Goal: Find specific page/section

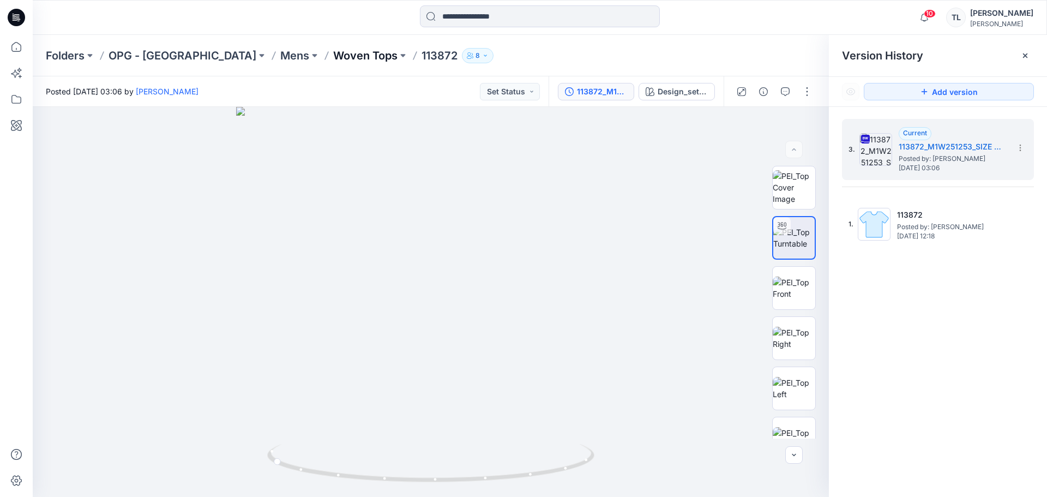
drag, startPoint x: 0, startPoint y: 0, endPoint x: 282, endPoint y: 57, distance: 288.1
click at [333, 57] on p "Woven Tops" at bounding box center [365, 55] width 64 height 15
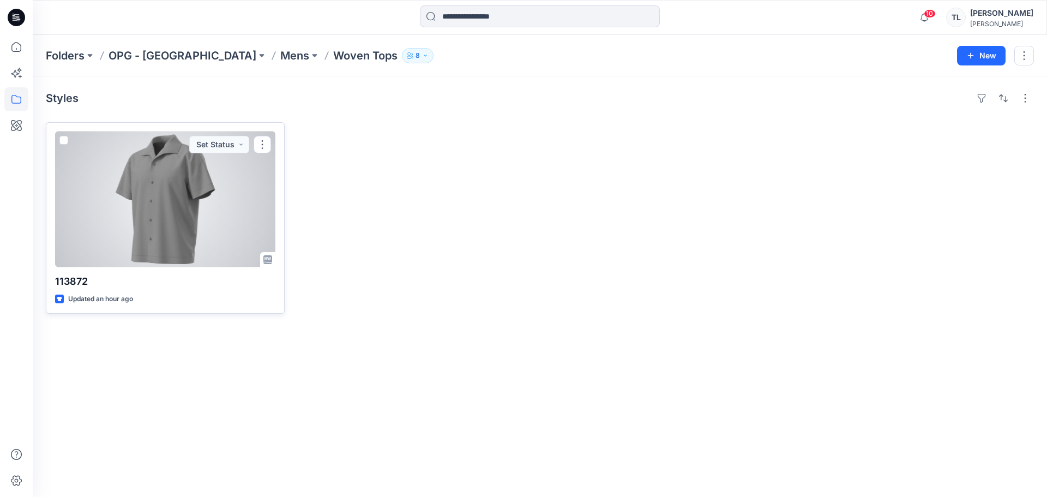
click at [245, 225] on div at bounding box center [165, 199] width 220 height 136
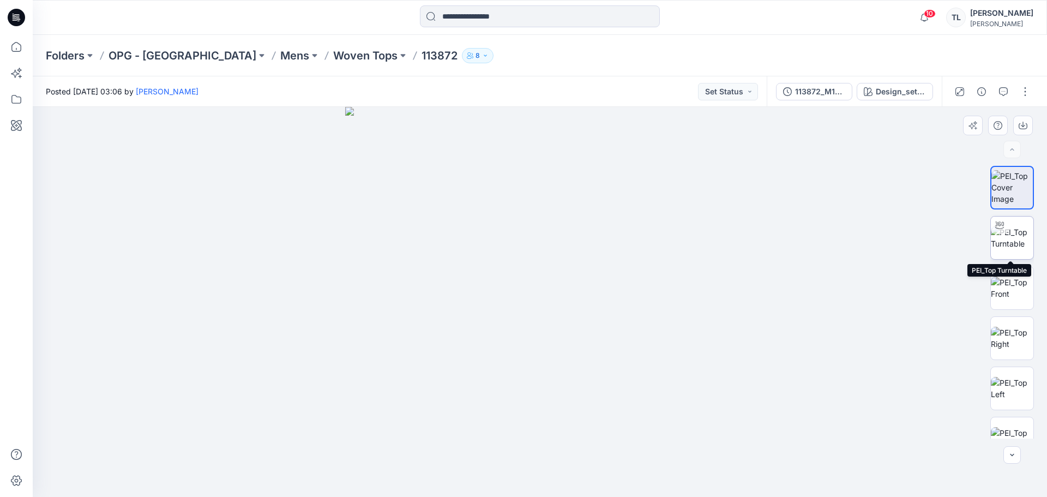
click at [1008, 246] on img at bounding box center [1012, 237] width 43 height 23
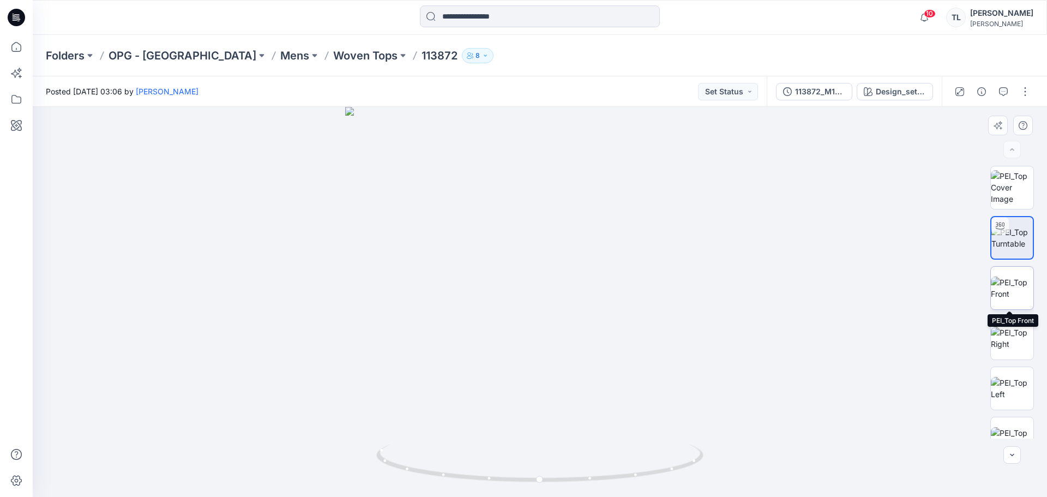
click at [1007, 292] on img at bounding box center [1012, 287] width 43 height 23
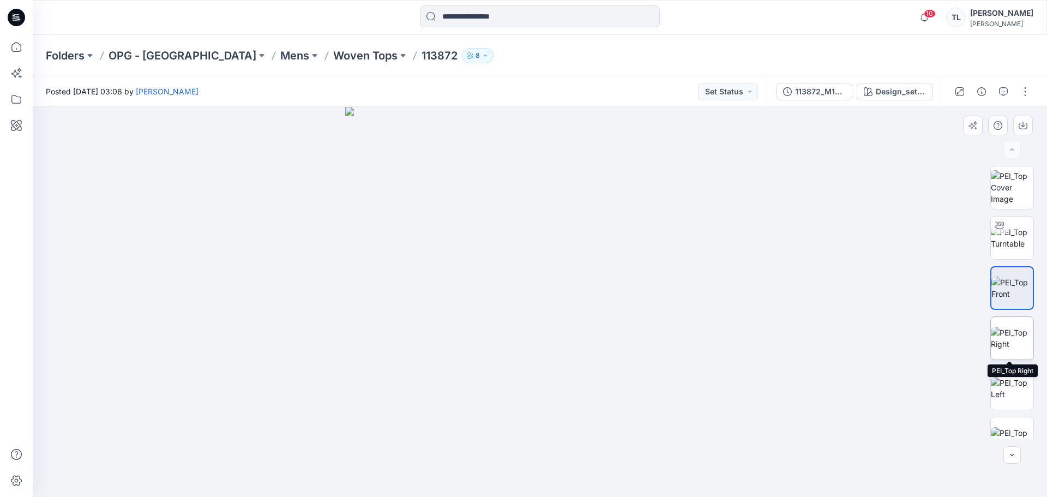
click at [1011, 336] on img at bounding box center [1012, 338] width 43 height 23
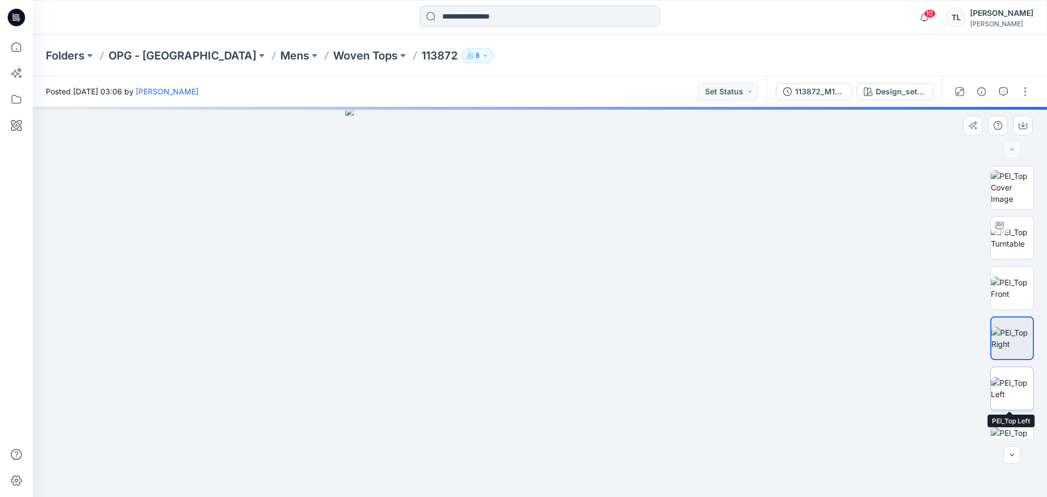
click at [1003, 392] on img at bounding box center [1012, 388] width 43 height 23
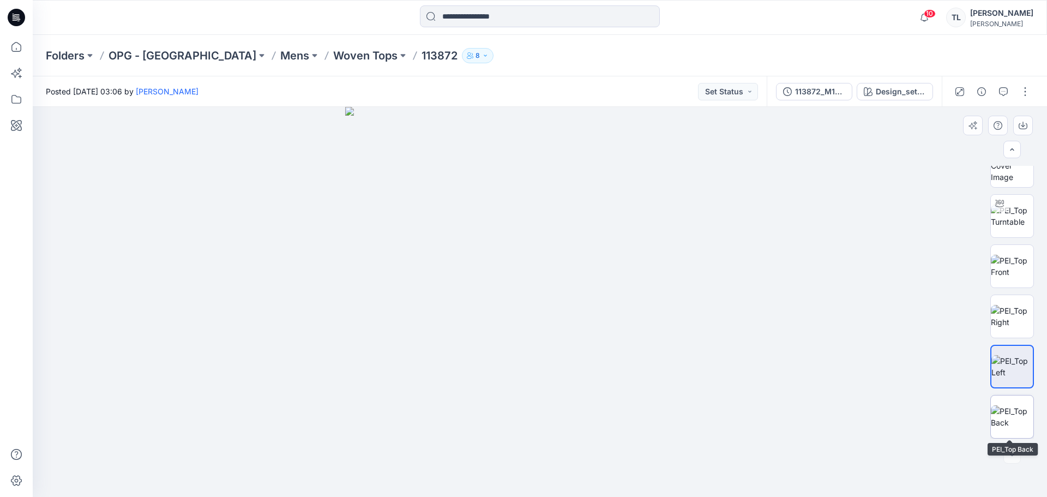
click at [1009, 415] on img at bounding box center [1012, 416] width 43 height 23
